Goal: Transaction & Acquisition: Obtain resource

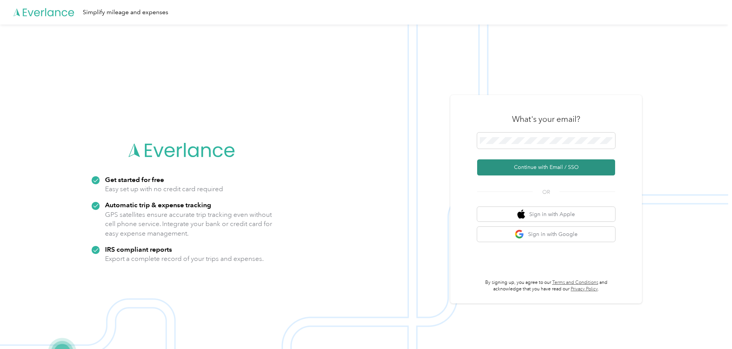
click at [531, 165] on button "Continue with Email / SSO" at bounding box center [546, 167] width 138 height 16
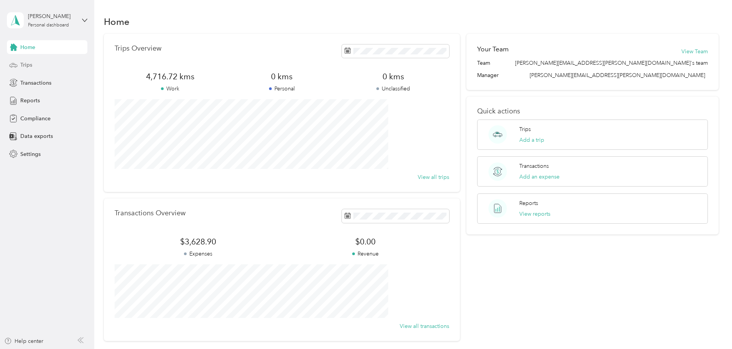
click at [26, 64] on span "Trips" at bounding box center [26, 65] width 12 height 8
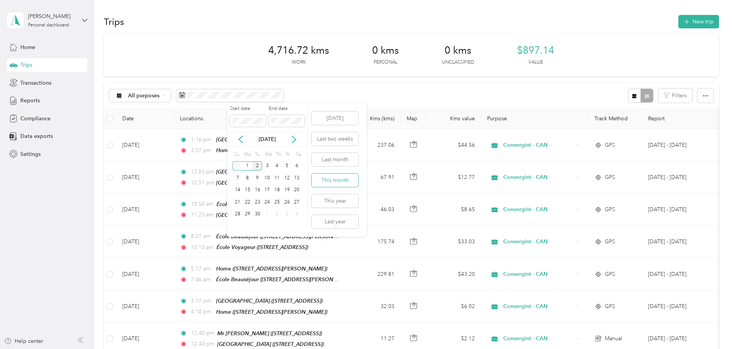
click at [327, 179] on button "This month" at bounding box center [334, 180] width 47 height 13
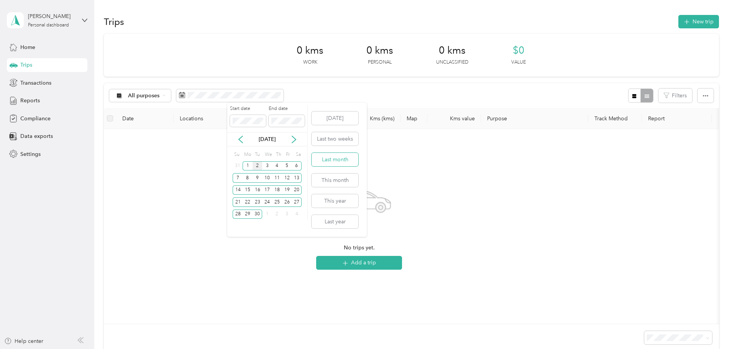
click at [323, 158] on button "Last month" at bounding box center [334, 159] width 47 height 13
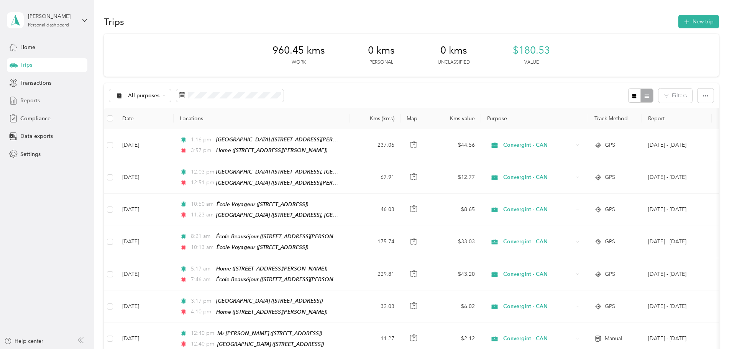
click at [36, 102] on span "Reports" at bounding box center [30, 101] width 20 height 8
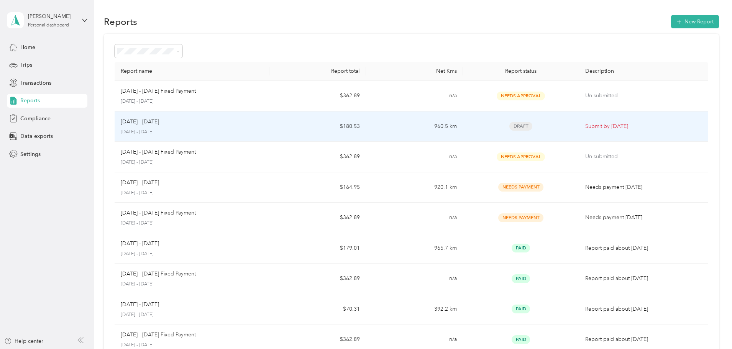
click at [159, 121] on p "[DATE] - [DATE]" at bounding box center [140, 122] width 38 height 8
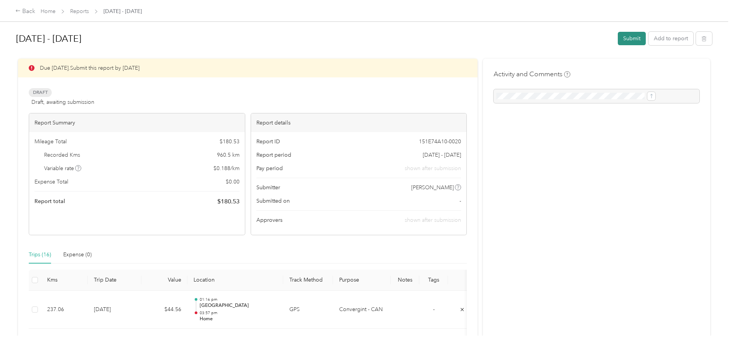
click at [617, 39] on button "Submit" at bounding box center [631, 38] width 28 height 13
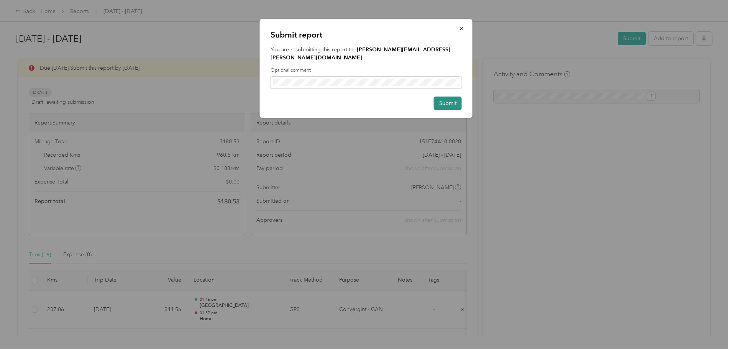
click at [446, 97] on button "Submit" at bounding box center [448, 103] width 28 height 13
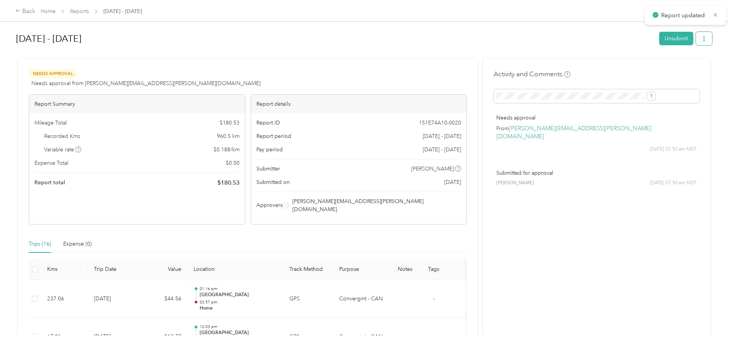
click at [696, 40] on button "button" at bounding box center [704, 38] width 16 height 13
click at [627, 63] on span "Download" at bounding box center [618, 67] width 25 height 8
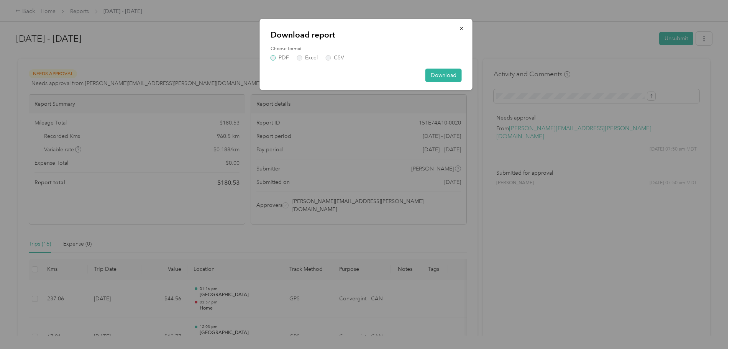
click at [278, 59] on label "PDF" at bounding box center [279, 57] width 18 height 5
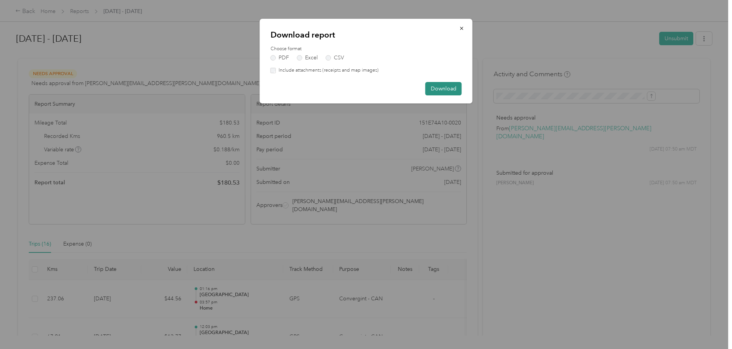
click at [441, 87] on button "Download" at bounding box center [443, 88] width 36 height 13
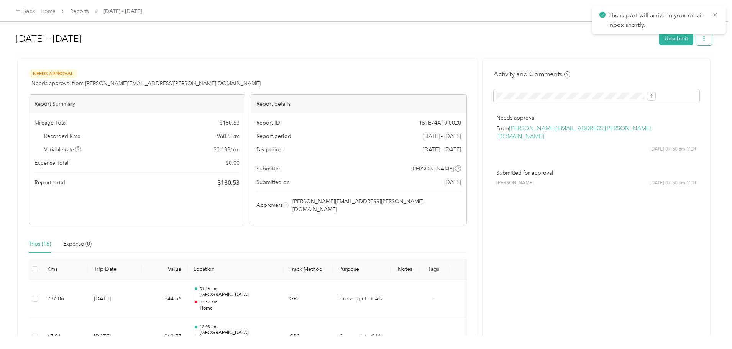
click at [701, 40] on icon "button" at bounding box center [703, 38] width 5 height 5
click at [618, 65] on span "Download" at bounding box center [618, 67] width 25 height 8
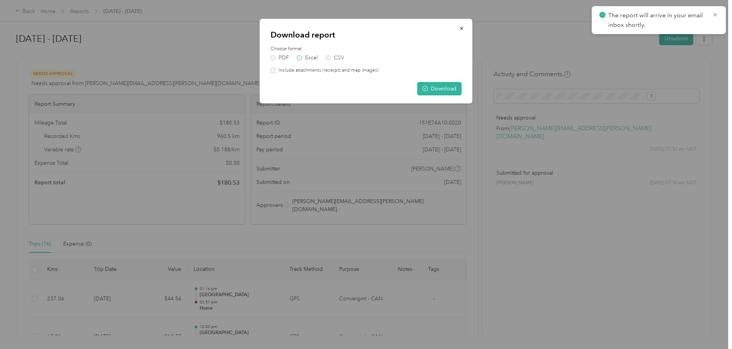
click at [310, 59] on label "Excel" at bounding box center [307, 57] width 21 height 5
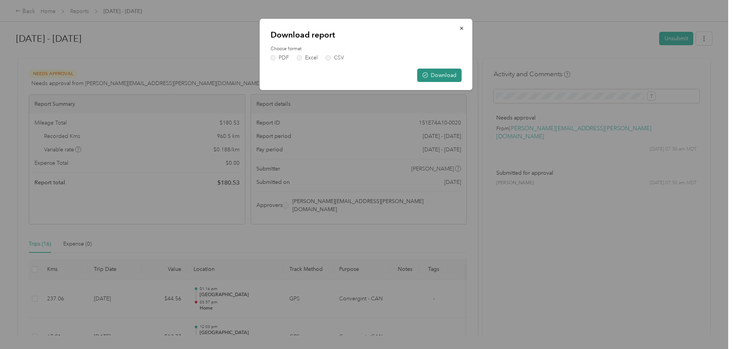
click at [440, 75] on button "Download" at bounding box center [439, 75] width 44 height 13
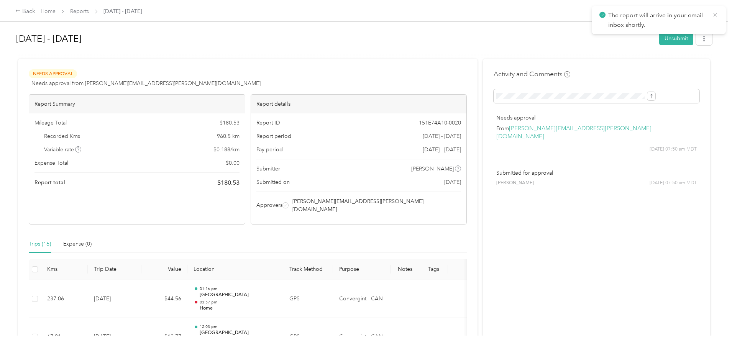
click at [716, 13] on icon at bounding box center [715, 14] width 6 height 7
click at [35, 11] on div "Back" at bounding box center [25, 11] width 20 height 9
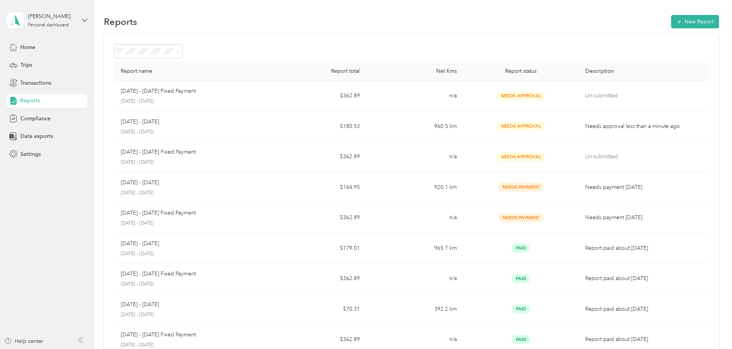
click at [25, 101] on span "Reports" at bounding box center [30, 101] width 20 height 8
click at [28, 68] on span "Trips" at bounding box center [26, 65] width 12 height 8
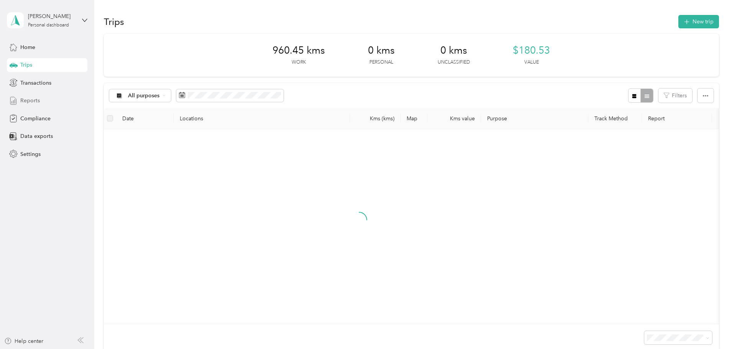
click at [29, 103] on span "Reports" at bounding box center [30, 101] width 20 height 8
